Goal: Communication & Community: Answer question/provide support

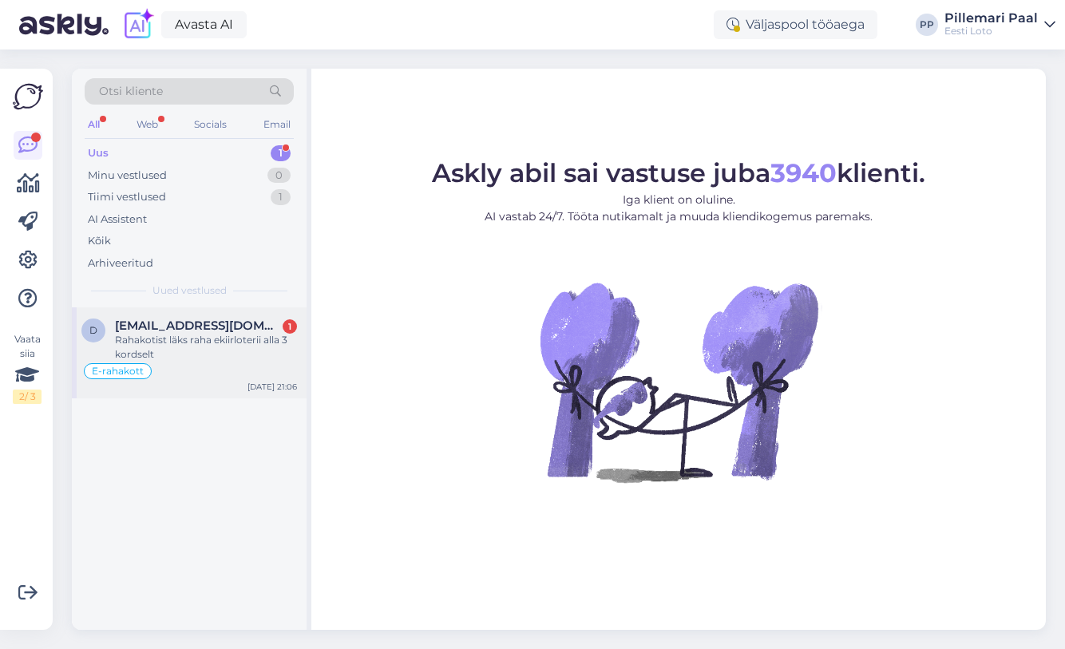
click at [172, 347] on div "Rahakotist läks raha ekiirloterii alla 3 kordselt" at bounding box center [206, 347] width 182 height 29
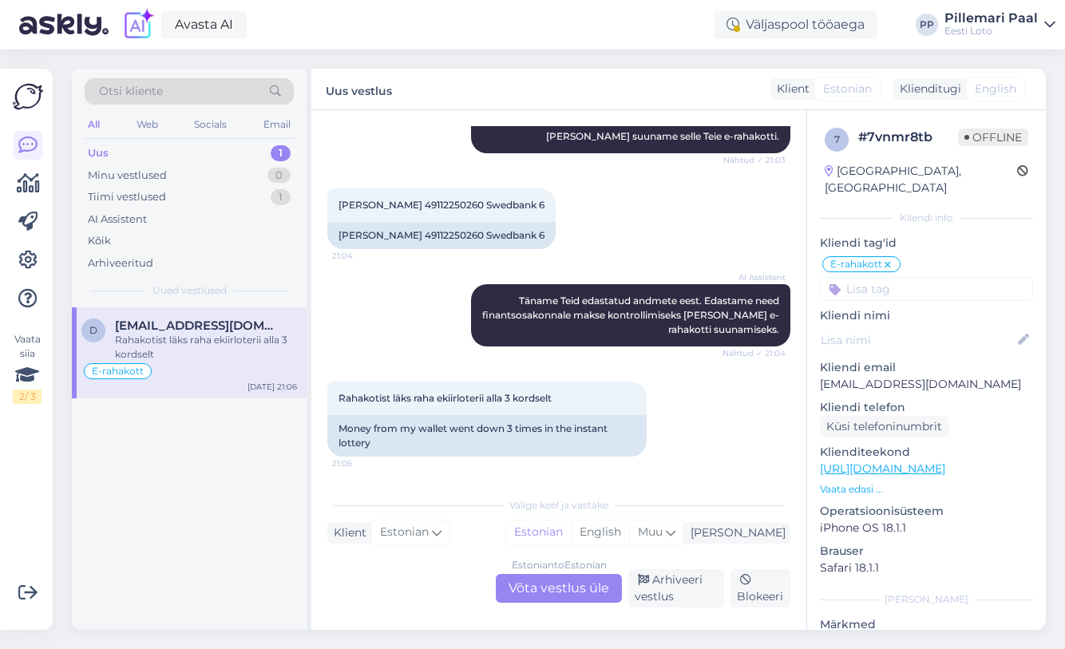
scroll to position [1232, 0]
click at [440, 198] on div "[PERSON_NAME] 49112250260 Swedbank 6 21:04" at bounding box center [441, 205] width 228 height 34
copy span "49112250260"
click at [555, 593] on div "Estonian to Estonian Võta vestlus üle" at bounding box center [559, 588] width 126 height 29
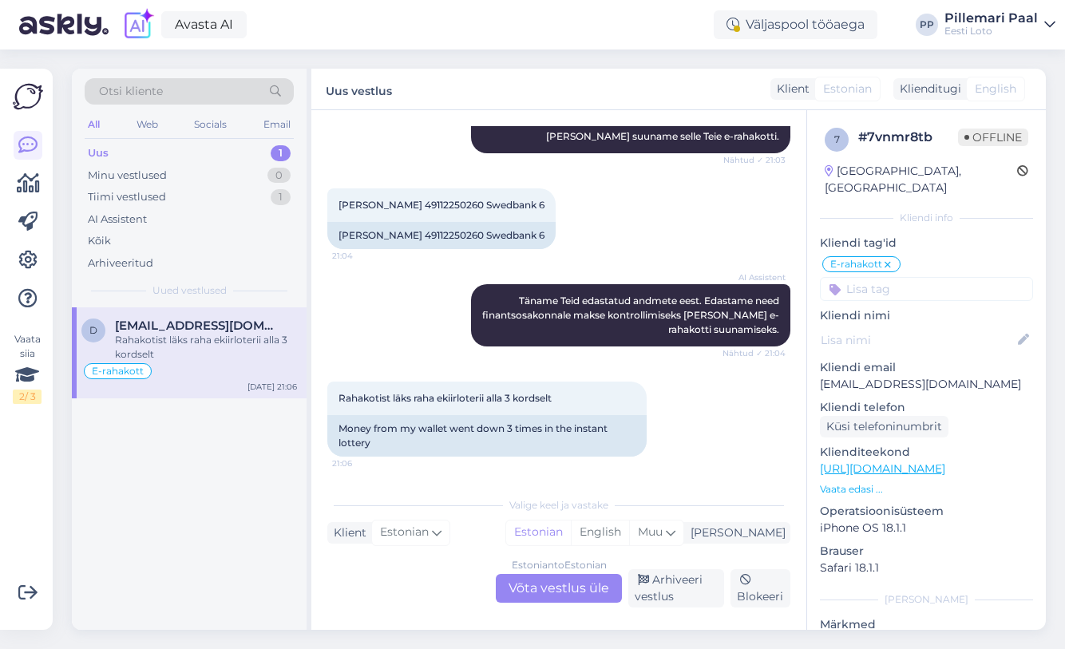
scroll to position [1163, 0]
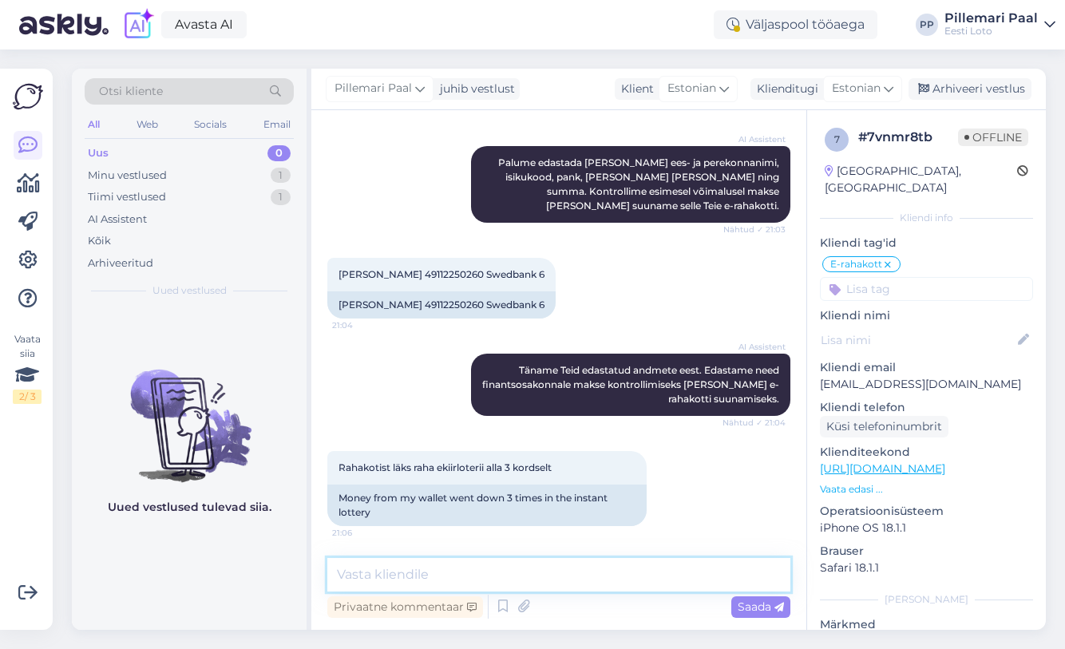
click at [521, 571] on textarea at bounding box center [558, 575] width 463 height 34
paste textarea "Tõrkega piletit on võimalik uuesti läbi mängida, valides Minu piletid – e-kiirl…"
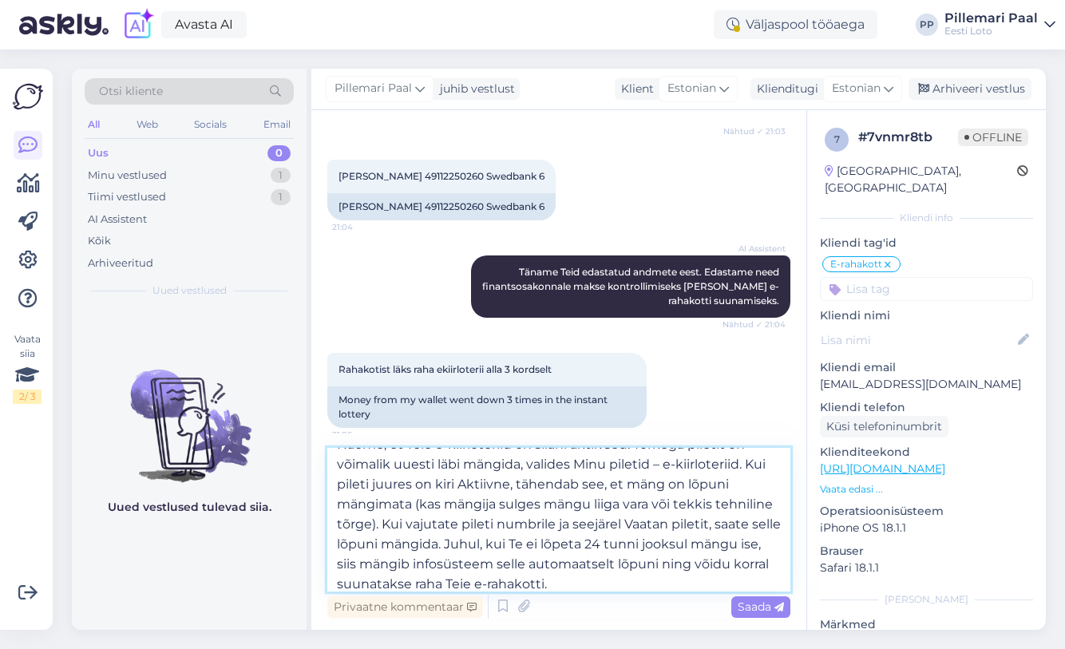
scroll to position [0, 0]
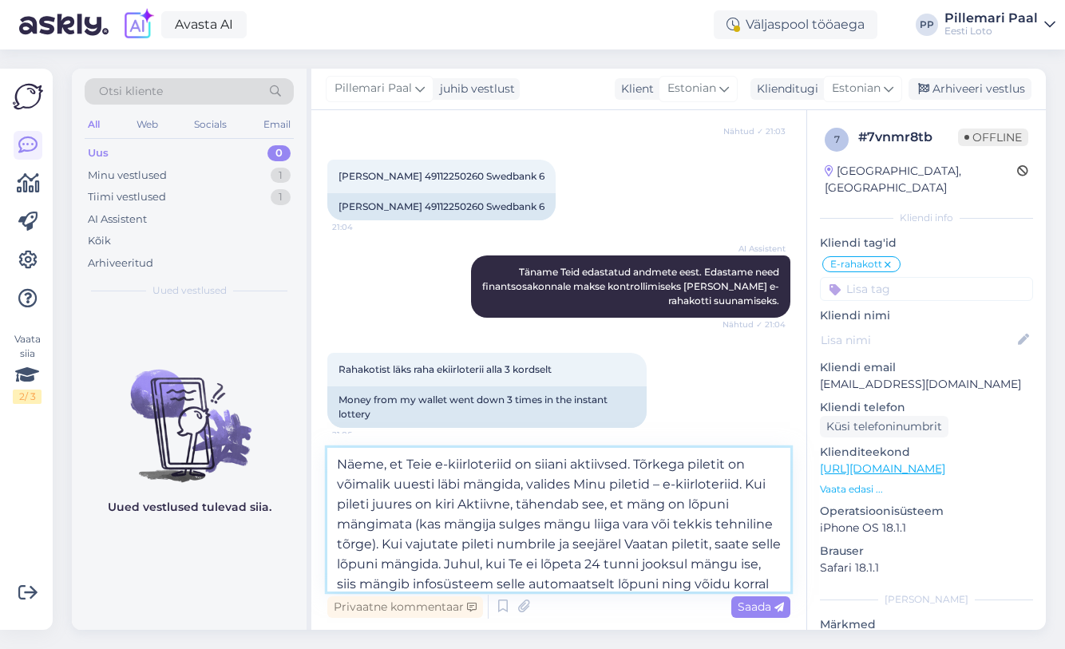
click at [576, 485] on textarea "Näeme, et Teie e-kiirloteriid on siiani aktiivsed. Tõrkega piletit on võimalik …" at bounding box center [558, 520] width 463 height 144
click at [654, 483] on textarea "Näeme, et Teie e-kiirloteriid on siiani aktiivsed. Tõrkega piletit on võimalik …" at bounding box center [558, 520] width 463 height 144
click at [673, 478] on textarea "Näeme, et Teie e-kiirloteriid on siiani aktiivsed. Tõrkega piletit on võimalik …" at bounding box center [558, 520] width 463 height 144
click at [755, 484] on textarea "Näeme, et Teie e-kiirloteriid on siiani aktiivsed. Tõrkega piletit on võimalik …" at bounding box center [558, 520] width 463 height 144
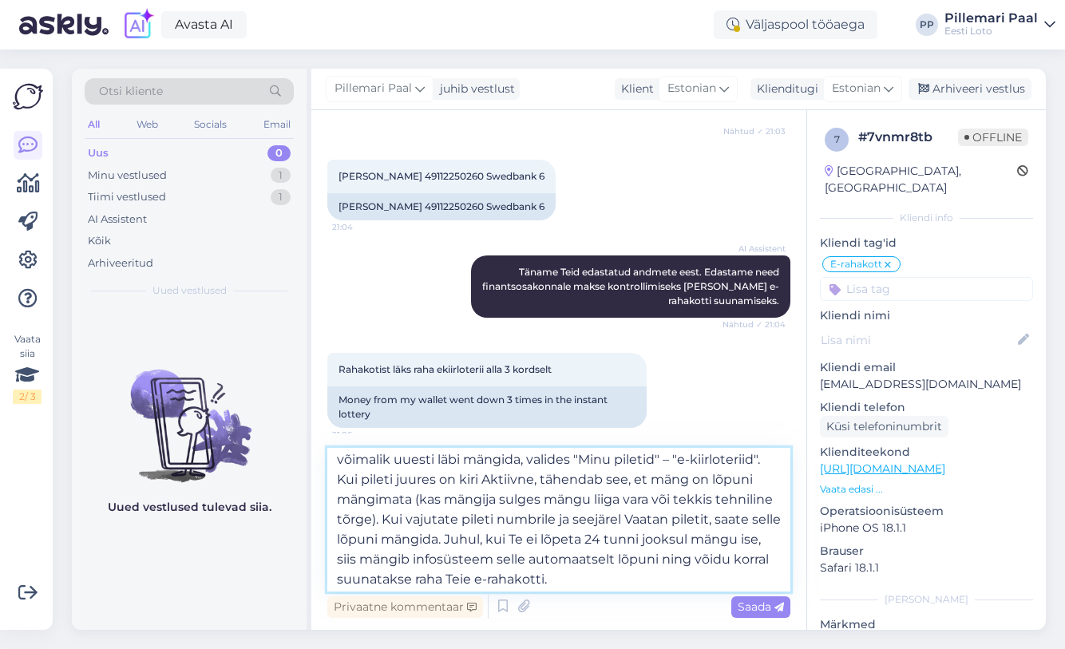
scroll to position [26, 0]
click at [627, 513] on textarea "Näeme, et Teie e-kiirloteriid on siiani aktiivsed. Tõrkega piletit on võimalik …" at bounding box center [558, 520] width 463 height 144
click at [714, 517] on textarea "Näeme, et Teie e-kiirloteriid on siiani aktiivsed. Tõrkega piletit on võimalik …" at bounding box center [558, 520] width 463 height 144
type textarea "Näeme, et Teie e-kiirloteriid on siiani aktiivsed. Tõrkega piletit on võimalik …"
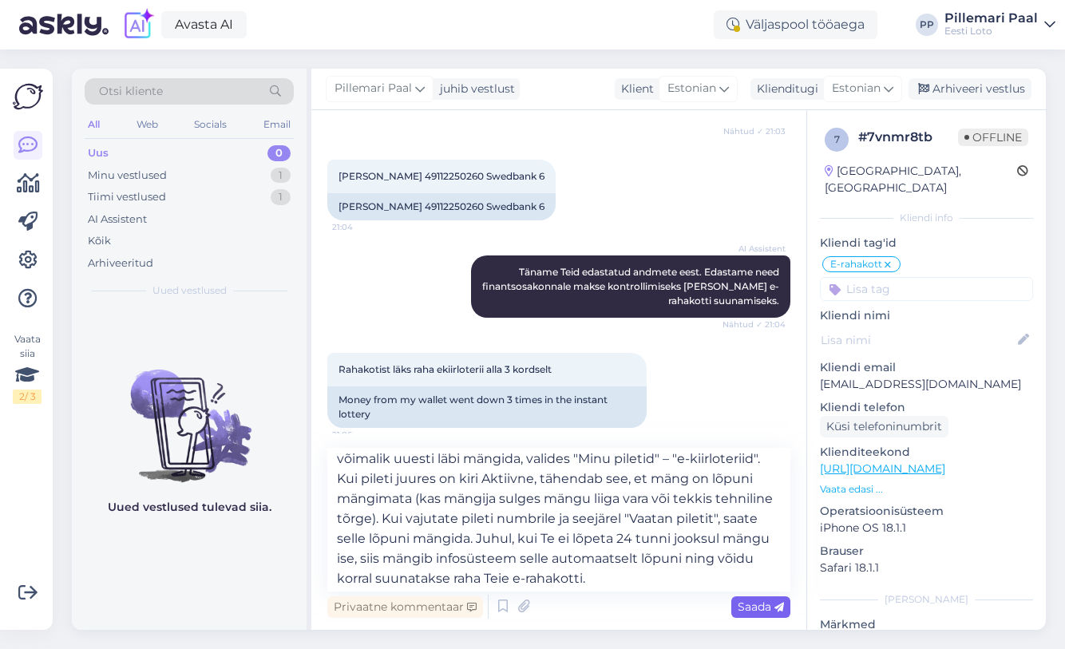
click at [775, 612] on icon at bounding box center [779, 607] width 10 height 10
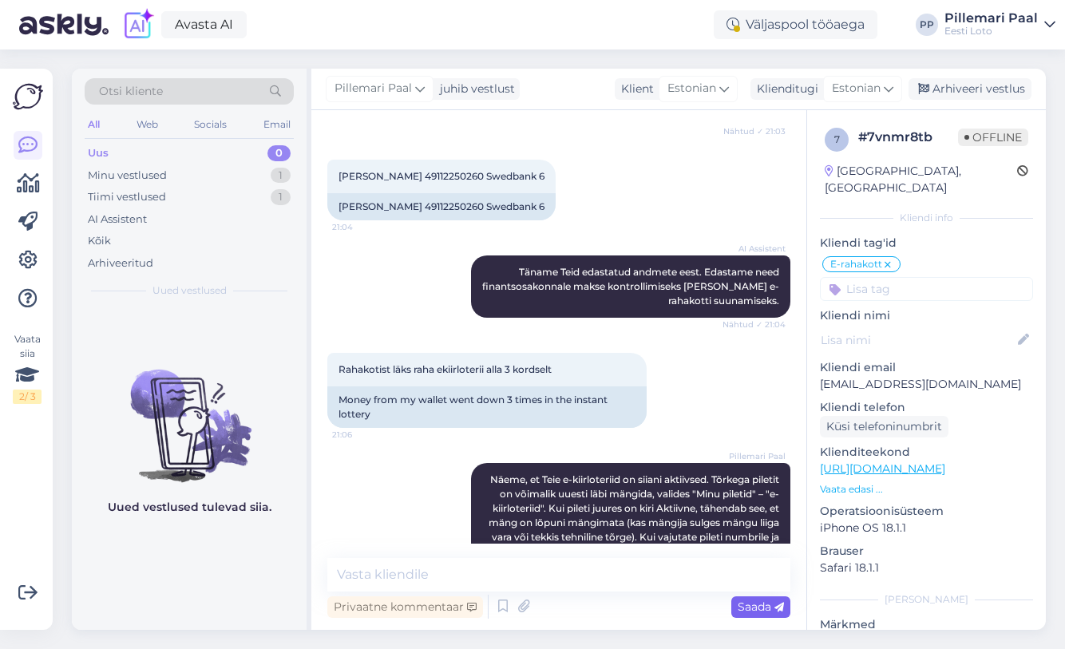
scroll to position [0, 0]
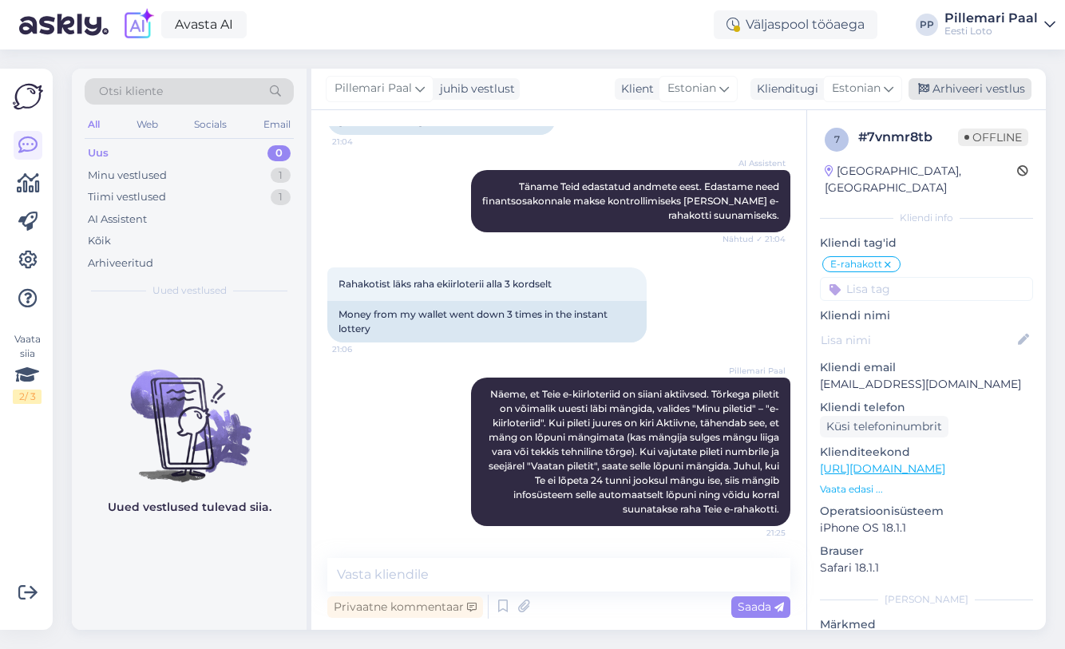
click at [967, 86] on div "Arhiveeri vestlus" at bounding box center [969, 89] width 123 height 22
